Goal: Task Accomplishment & Management: Manage account settings

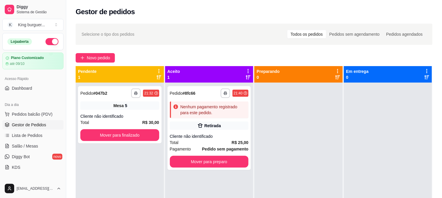
click at [224, 122] on div "Retirada" at bounding box center [209, 126] width 79 height 8
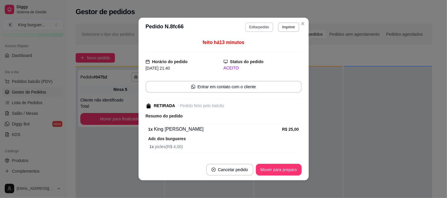
click at [259, 30] on button "Editar pedido" at bounding box center [259, 26] width 28 height 9
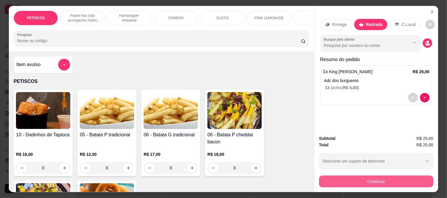
click at [345, 176] on button "Continuar" at bounding box center [376, 182] width 114 height 12
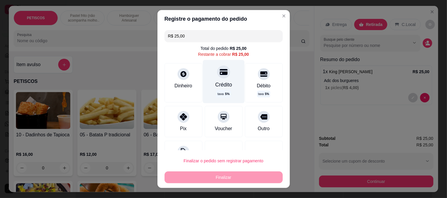
click at [219, 75] on icon at bounding box center [223, 72] width 8 height 6
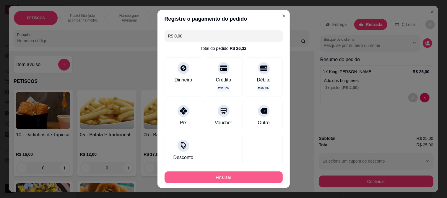
click at [201, 177] on button "Finalizar" at bounding box center [223, 178] width 118 height 12
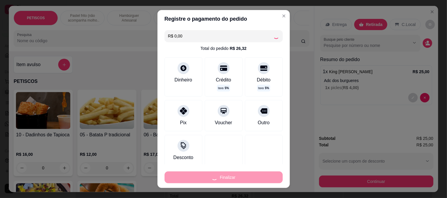
type input "-R$ 25,00"
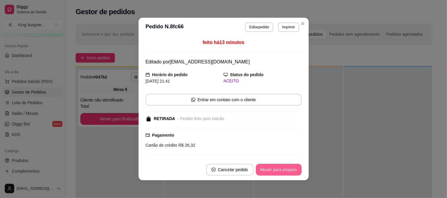
click at [265, 174] on button "Mover para preparo" at bounding box center [279, 170] width 46 height 12
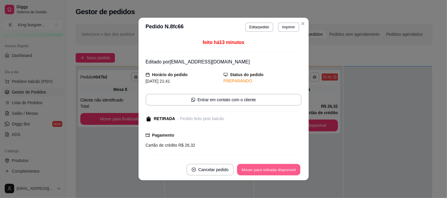
click at [267, 173] on button "Mover para retirada disponível" at bounding box center [268, 170] width 63 height 12
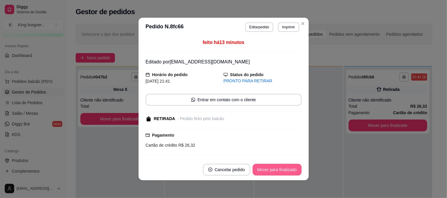
click at [268, 173] on button "Mover para finalizado" at bounding box center [276, 170] width 49 height 12
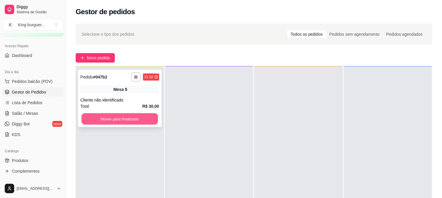
click at [111, 123] on button "Mover para finalizado" at bounding box center [119, 119] width 76 height 12
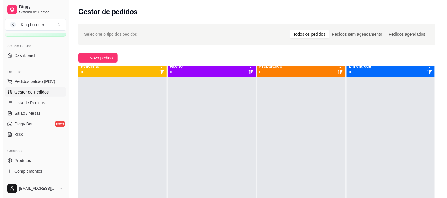
scroll to position [0, 0]
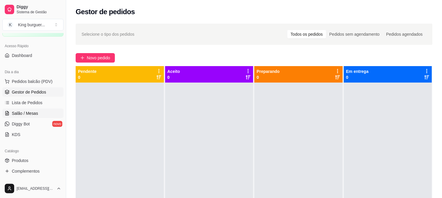
click at [37, 112] on link "Salão / Mesas" at bounding box center [32, 113] width 61 height 9
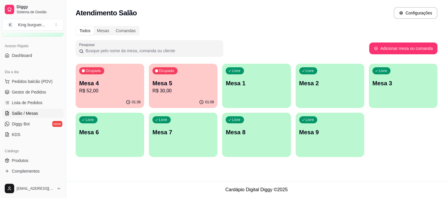
click at [107, 81] on p "Mesa 4" at bounding box center [109, 83] width 61 height 8
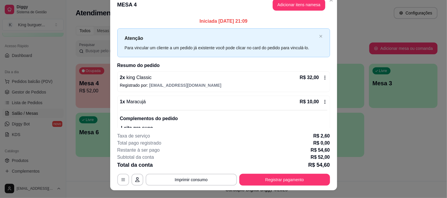
scroll to position [18, 0]
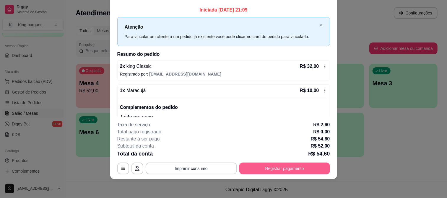
click at [266, 167] on button "Registrar pagamento" at bounding box center [284, 169] width 91 height 12
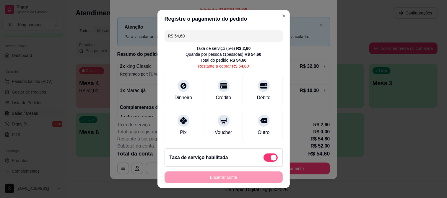
click at [263, 158] on span at bounding box center [270, 158] width 14 height 8
click at [263, 159] on input "checkbox" at bounding box center [265, 161] width 4 height 4
checkbox input "true"
type input "R$ 52,00"
checkbox input "false"
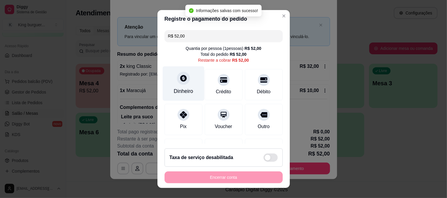
click at [180, 80] on icon at bounding box center [183, 78] width 6 height 6
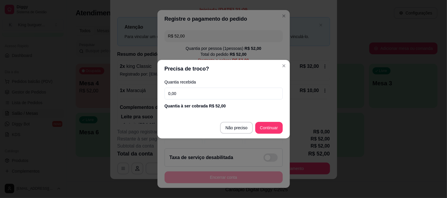
drag, startPoint x: 195, startPoint y: 92, endPoint x: 112, endPoint y: 93, distance: 83.6
click at [112, 93] on div "Precisa de troco? Quantia recebida 0,00 Quantia à ser cobrada R$ 52,00 Não prec…" at bounding box center [223, 99] width 447 height 198
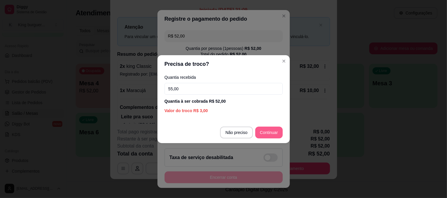
type input "55,00"
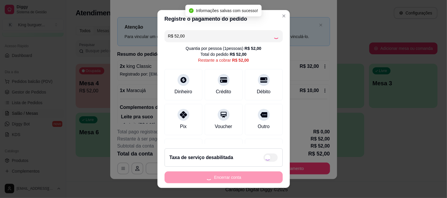
type input "R$ 0,00"
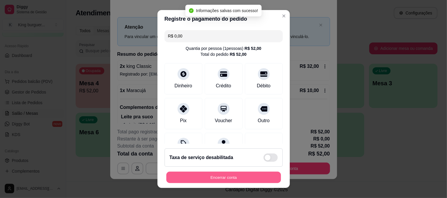
click at [228, 174] on button "Encerrar conta" at bounding box center [223, 178] width 115 height 12
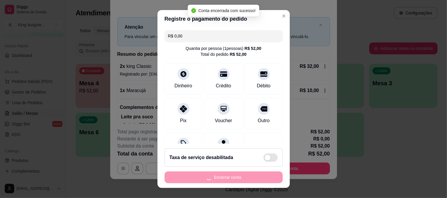
scroll to position [0, 0]
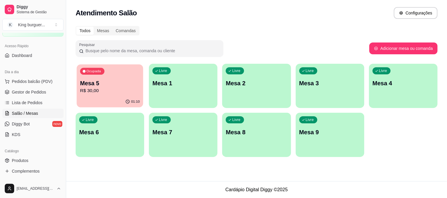
click at [117, 87] on p "R$ 30,00" at bounding box center [110, 90] width 60 height 7
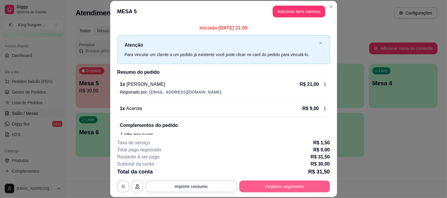
click at [265, 187] on button "Registrar pagamento" at bounding box center [284, 187] width 91 height 12
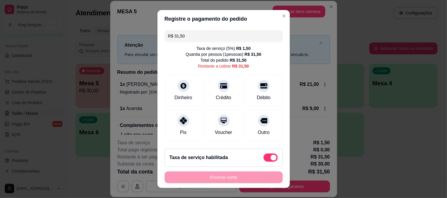
click at [263, 154] on span at bounding box center [270, 158] width 14 height 8
click at [263, 159] on input "checkbox" at bounding box center [265, 161] width 4 height 4
checkbox input "true"
type input "R$ 30,00"
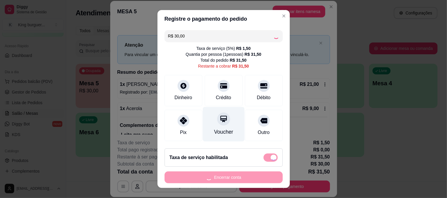
checkbox input "false"
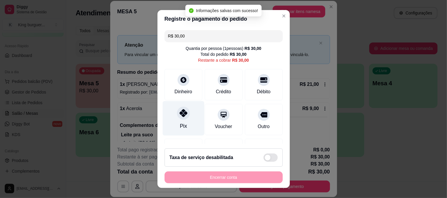
click at [179, 110] on icon at bounding box center [183, 113] width 8 height 8
type input "R$ 0,00"
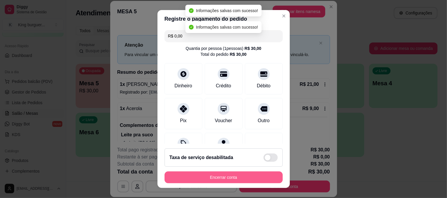
click at [226, 175] on button "Encerrar conta" at bounding box center [223, 178] width 118 height 12
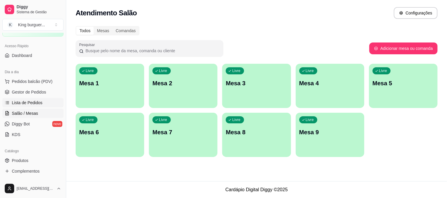
click at [40, 105] on span "Lista de Pedidos" at bounding box center [27, 103] width 31 height 6
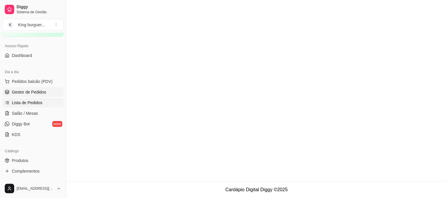
click at [40, 92] on span "Gestor de Pedidos" at bounding box center [29, 92] width 34 height 6
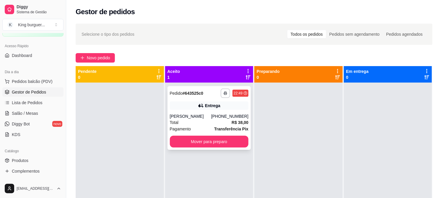
click at [211, 116] on div "[PERSON_NAME]" at bounding box center [190, 116] width 41 height 6
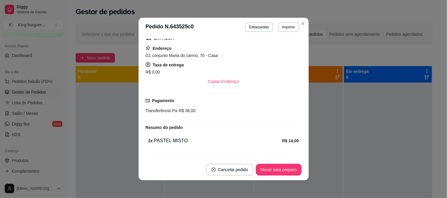
scroll to position [131, 0]
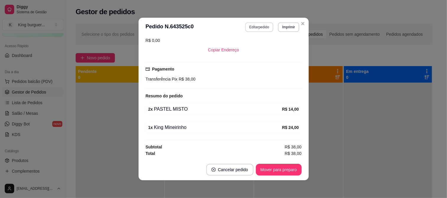
click at [261, 28] on button "Editar pedido" at bounding box center [259, 26] width 28 height 9
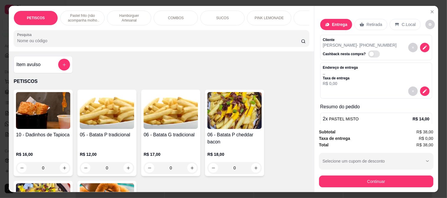
scroll to position [48, 0]
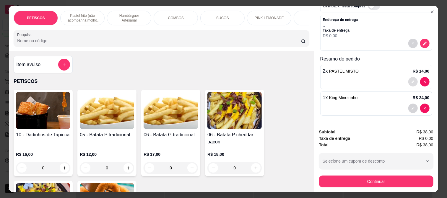
click at [411, 80] on icon "decrease-product-quantity" at bounding box center [413, 82] width 4 height 4
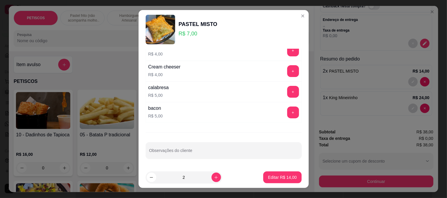
scroll to position [60, 0]
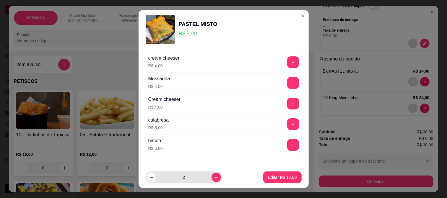
click at [151, 176] on icon "decrease-product-quantity" at bounding box center [151, 177] width 4 height 4
type input "1"
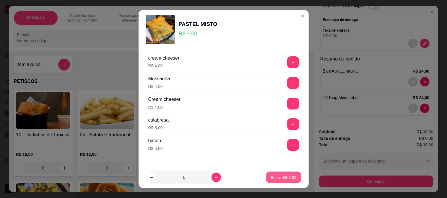
click at [277, 178] on p "Editar R$ 7,00" at bounding box center [283, 178] width 26 height 6
type input "1"
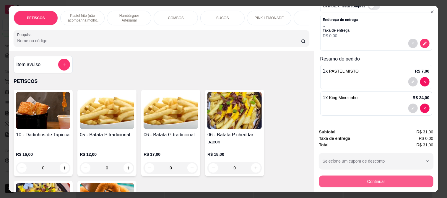
click at [339, 181] on button "Continuar" at bounding box center [376, 182] width 114 height 12
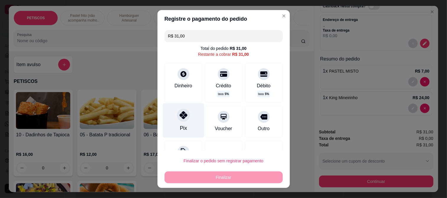
click at [182, 114] on icon at bounding box center [183, 115] width 8 height 8
type input "R$ 0,00"
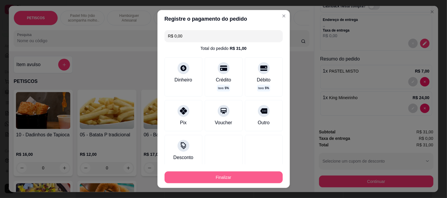
click at [208, 174] on button "Finalizar" at bounding box center [223, 178] width 118 height 12
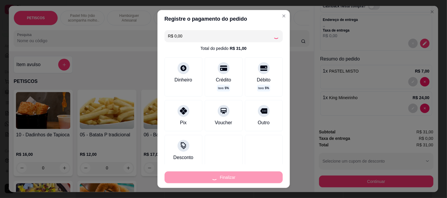
type input "0"
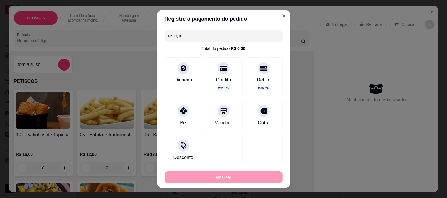
type input "-R$ 31,00"
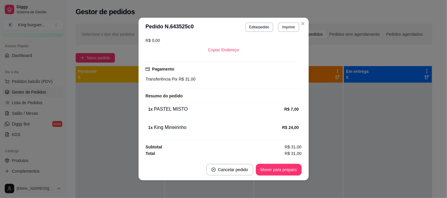
scroll to position [126, 0]
click at [281, 169] on button "Mover para preparo" at bounding box center [279, 170] width 46 height 12
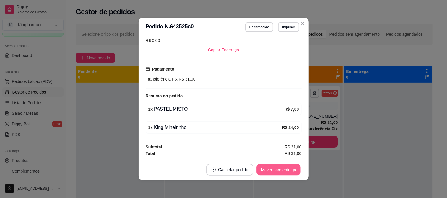
click at [283, 169] on button "Mover para entrega" at bounding box center [279, 170] width 44 height 12
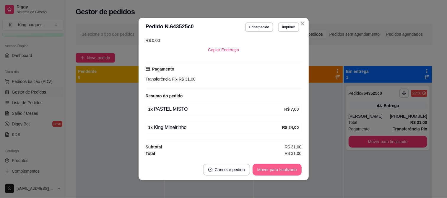
click at [293, 169] on button "Mover para finalizado" at bounding box center [276, 170] width 49 height 12
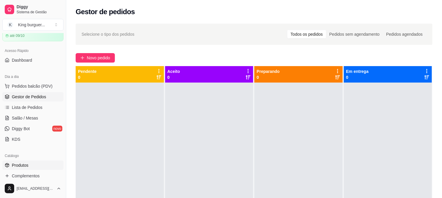
scroll to position [66, 0]
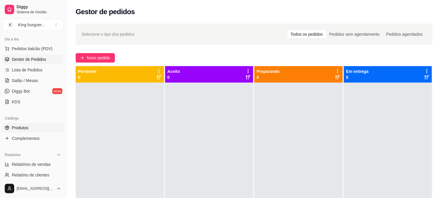
click at [30, 129] on link "Produtos" at bounding box center [32, 127] width 61 height 9
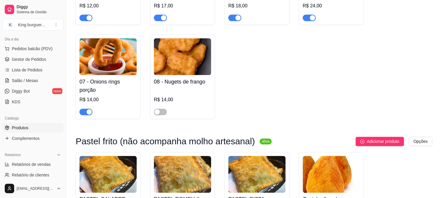
scroll to position [361, 0]
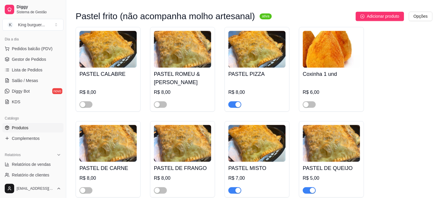
click at [228, 105] on span "button" at bounding box center [234, 104] width 13 height 6
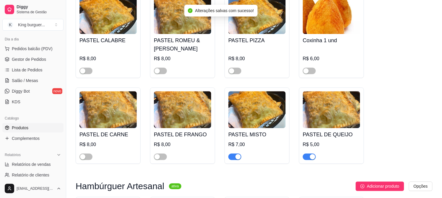
scroll to position [426, 0]
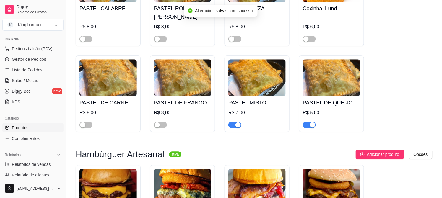
click at [230, 126] on span "button" at bounding box center [234, 125] width 13 height 6
click at [304, 126] on span "button" at bounding box center [309, 125] width 13 height 6
